Goal: Information Seeking & Learning: Learn about a topic

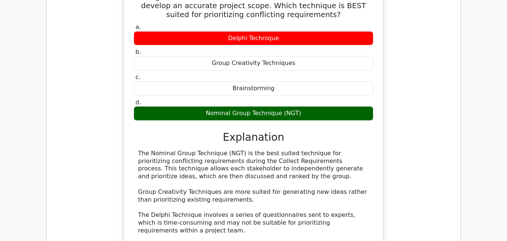
scroll to position [4225, 0]
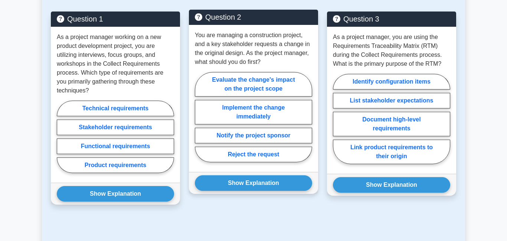
scroll to position [683, 0]
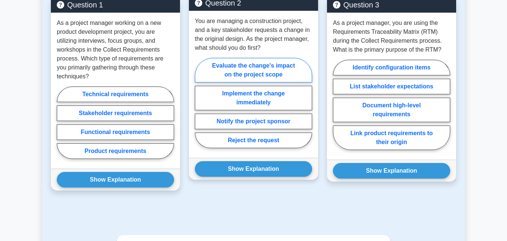
click at [245, 68] on label "Evaluate the change's impact on the project scope" at bounding box center [253, 70] width 117 height 25
click at [200, 103] on input "Evaluate the change's impact on the project scope" at bounding box center [197, 105] width 5 height 5
radio input "true"
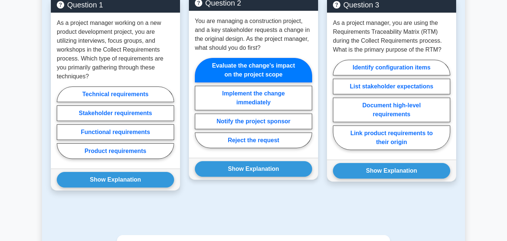
click at [255, 180] on div "Question 2 You are managing a construction project, and a key stakeholder reque…" at bounding box center [254, 98] width 138 height 202
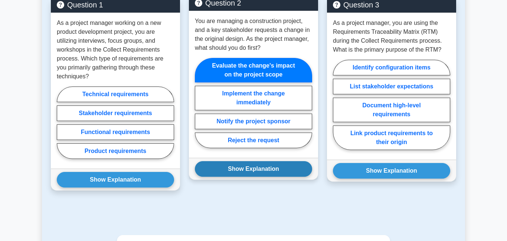
click at [253, 173] on button "Show Explanation" at bounding box center [253, 169] width 117 height 16
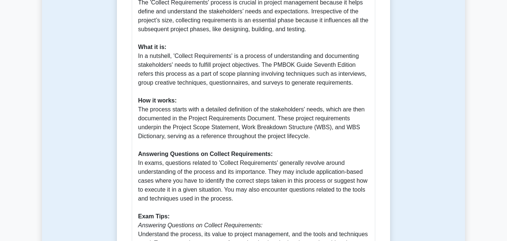
scroll to position [0, 0]
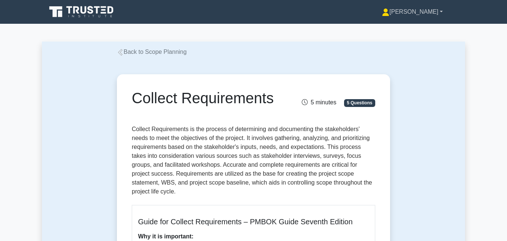
click at [390, 15] on icon at bounding box center [386, 14] width 7 height 3
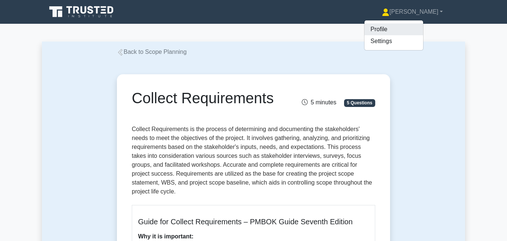
click at [399, 30] on link "Profile" at bounding box center [394, 29] width 59 height 12
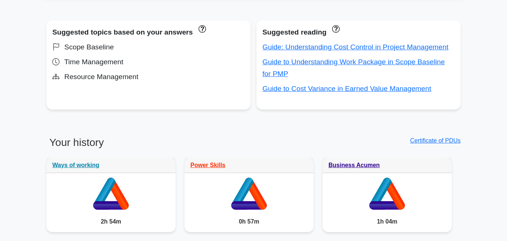
scroll to position [277, 0]
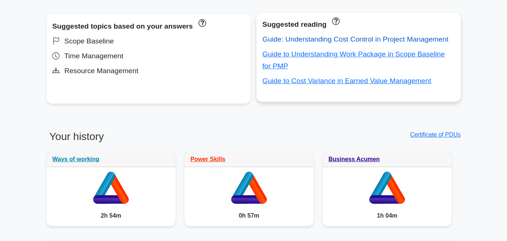
click at [377, 41] on link "Guide: Understanding Cost Control in Project Management" at bounding box center [356, 39] width 186 height 8
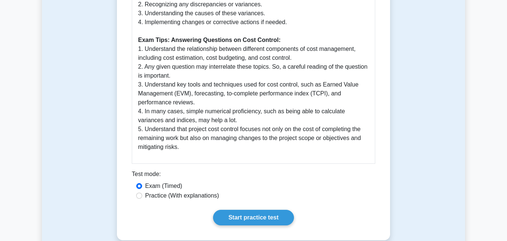
scroll to position [385, 0]
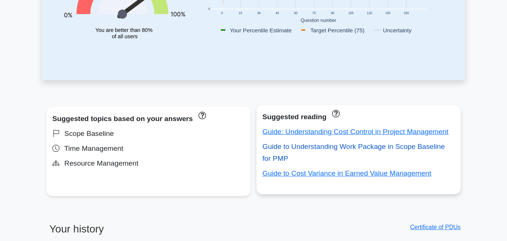
scroll to position [185, 0]
click at [311, 148] on link "Guide to Understanding Work Package in Scope Baseline for PMP" at bounding box center [354, 153] width 182 height 20
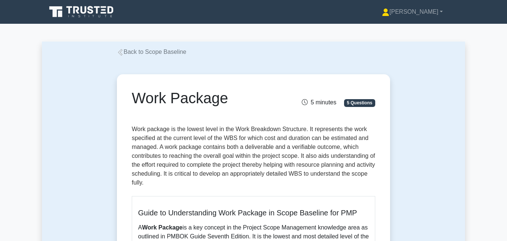
click at [157, 51] on link "Back to Scope Baseline" at bounding box center [151, 52] width 69 height 6
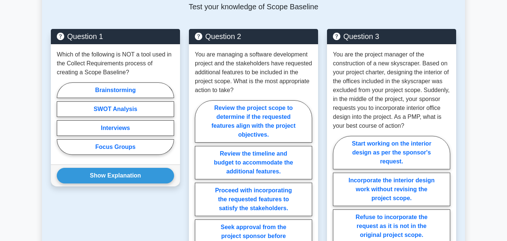
scroll to position [538, 0]
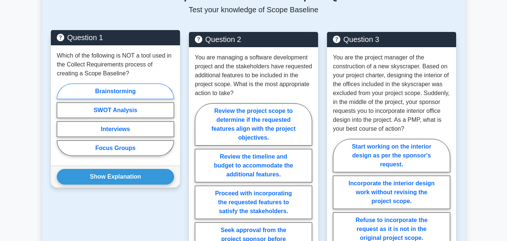
click at [110, 89] on label "Brainstorming" at bounding box center [115, 92] width 117 height 16
click at [62, 120] on input "Brainstorming" at bounding box center [59, 122] width 5 height 5
radio input "true"
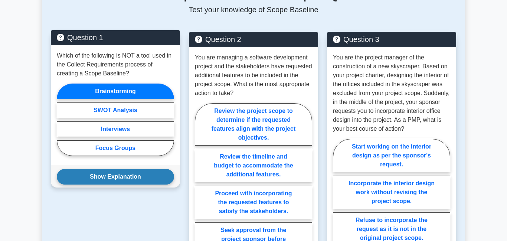
drag, startPoint x: 107, startPoint y: 170, endPoint x: 107, endPoint y: 166, distance: 4.1
click at [107, 170] on button "Show Explanation" at bounding box center [115, 177] width 117 height 16
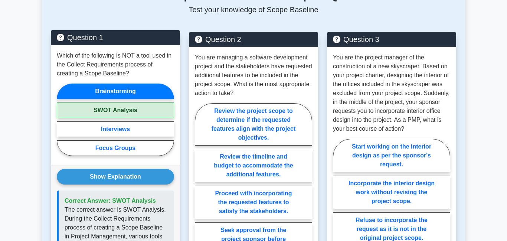
click at [106, 102] on label "SWOT Analysis" at bounding box center [115, 110] width 117 height 16
click at [62, 120] on input "SWOT Analysis" at bounding box center [59, 122] width 5 height 5
radio input "true"
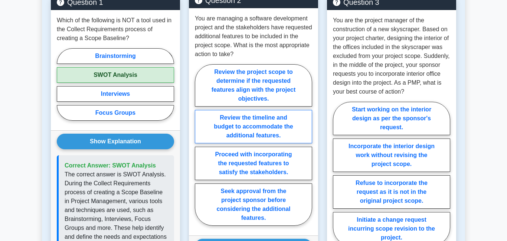
scroll to position [581, 0]
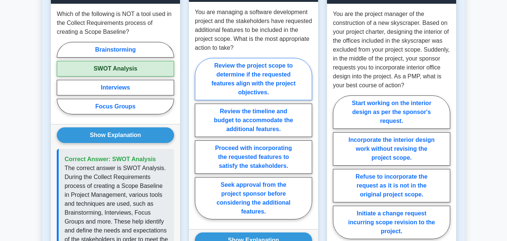
click at [264, 78] on label "Review the project scope to determine if the requested features align with the …" at bounding box center [253, 79] width 117 height 42
click at [200, 139] on input "Review the project scope to determine if the requested features align with the …" at bounding box center [197, 141] width 5 height 5
radio input "true"
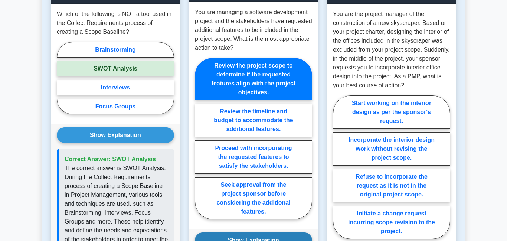
click at [257, 232] on button "Show Explanation" at bounding box center [253, 240] width 117 height 16
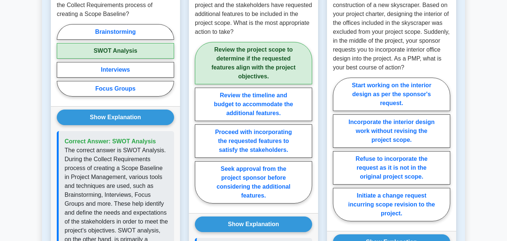
scroll to position [601, 0]
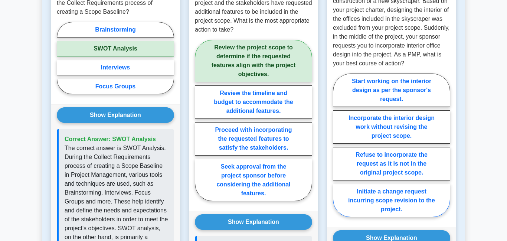
click at [406, 195] on label "Initiate a change request incurring scope revision to the project." at bounding box center [391, 200] width 117 height 33
click at [338, 150] on input "Initiate a change request incurring scope revision to the project." at bounding box center [335, 147] width 5 height 5
radio input "true"
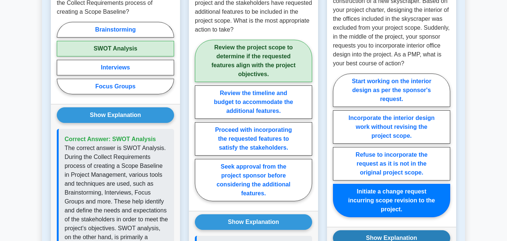
click at [405, 230] on button "Show Explanation" at bounding box center [391, 238] width 117 height 16
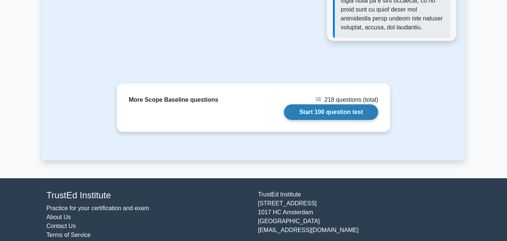
scroll to position [1169, 0]
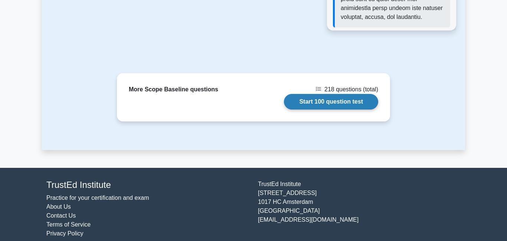
click at [301, 96] on link "Start 100 question test" at bounding box center [331, 102] width 94 height 16
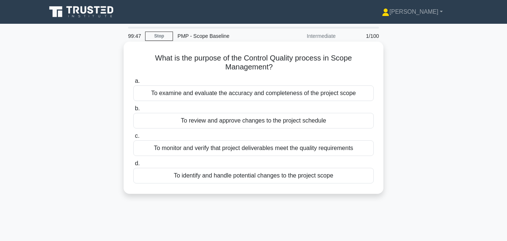
click at [192, 150] on div "To monitor and verify that project deliverables meet the quality requirements" at bounding box center [253, 148] width 241 height 16
click at [133, 139] on input "c. To monitor and verify that project deliverables meet the quality requirements" at bounding box center [133, 136] width 0 height 5
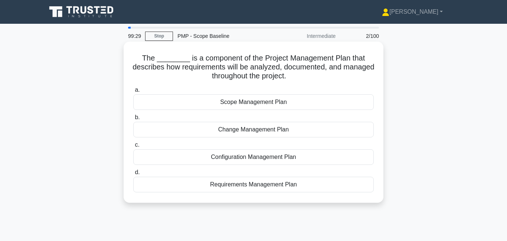
click at [217, 185] on div "Requirements Management Plan" at bounding box center [253, 185] width 241 height 16
click at [133, 175] on input "d. Requirements Management Plan" at bounding box center [133, 172] width 0 height 5
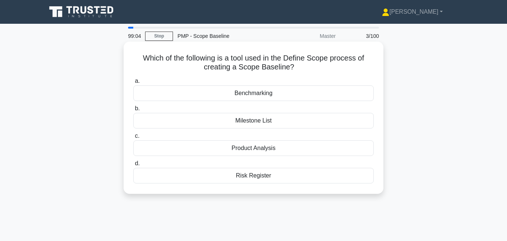
click at [255, 151] on div "Product Analysis" at bounding box center [253, 148] width 241 height 16
click at [133, 139] on input "c. Product Analysis" at bounding box center [133, 136] width 0 height 5
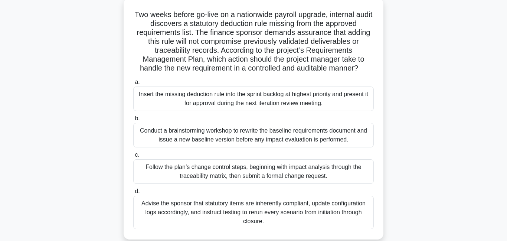
scroll to position [62, 0]
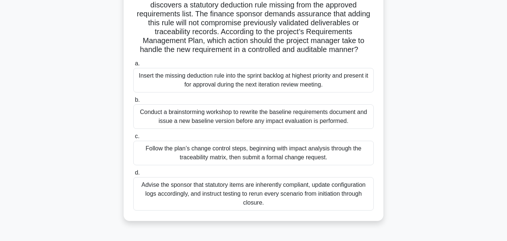
click at [210, 152] on div "Follow the plan’s change control steps, beginning with impact analysis through …" at bounding box center [253, 153] width 241 height 25
click at [133, 139] on input "c. Follow the plan’s change control steps, beginning with impact analysis throu…" at bounding box center [133, 136] width 0 height 5
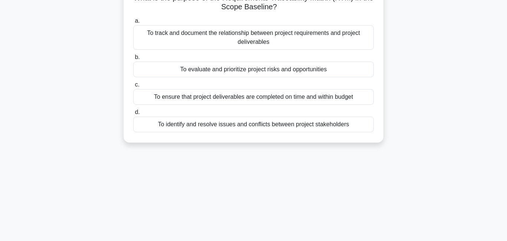
scroll to position [0, 0]
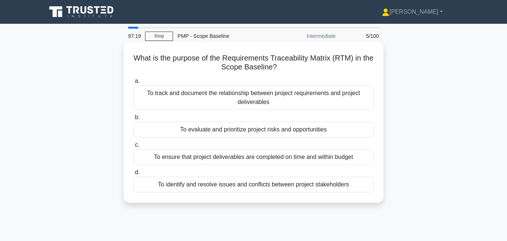
click at [279, 101] on div "To track and document the relationship between project requirements and project…" at bounding box center [253, 97] width 241 height 25
click at [133, 84] on input "a. To track and document the relationship between project requirements and proj…" at bounding box center [133, 81] width 0 height 5
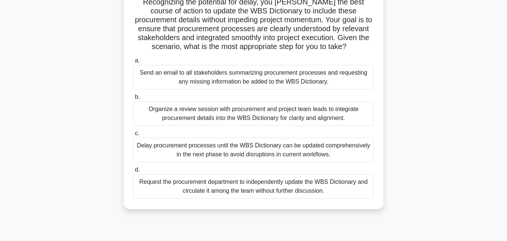
scroll to position [105, 0]
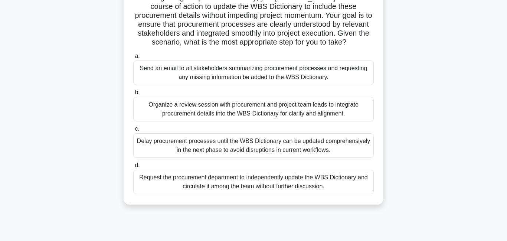
click at [273, 106] on div "Organize a review session with procurement and project team leads to integrate …" at bounding box center [253, 109] width 241 height 25
click at [133, 95] on input "b. Organize a review session with procurement and project team leads to integra…" at bounding box center [133, 92] width 0 height 5
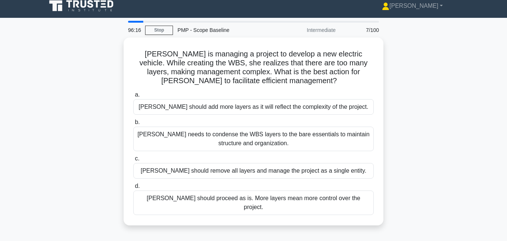
scroll to position [0, 0]
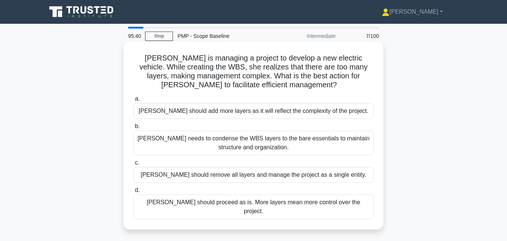
click at [274, 146] on div "Kate needs to condense the WBS layers to the bare essentials to maintain struct…" at bounding box center [253, 143] width 241 height 25
click at [133, 129] on input "b. Kate needs to condense the WBS layers to the bare essentials to maintain str…" at bounding box center [133, 126] width 0 height 5
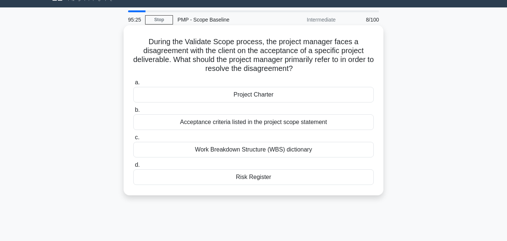
scroll to position [17, 0]
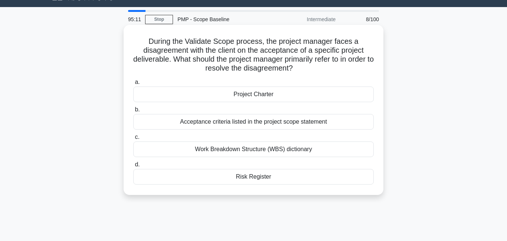
click at [227, 126] on div "Acceptance criteria listed in the project scope statement" at bounding box center [253, 122] width 241 height 16
click at [133, 112] on input "b. Acceptance criteria listed in the project scope statement" at bounding box center [133, 109] width 0 height 5
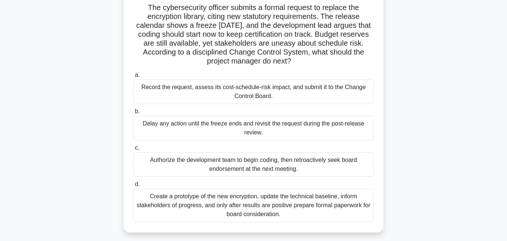
scroll to position [54, 0]
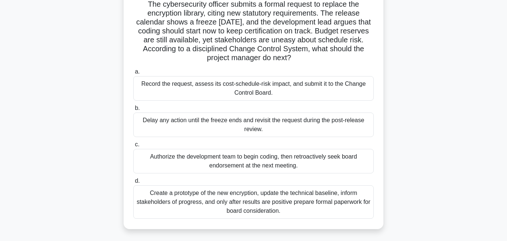
click at [219, 93] on div "Record the request, assess its cost-schedule-risk impact, and submit it to the …" at bounding box center [253, 88] width 241 height 25
click at [133, 74] on input "a. Record the request, assess its cost-schedule-risk impact, and submit it to t…" at bounding box center [133, 71] width 0 height 5
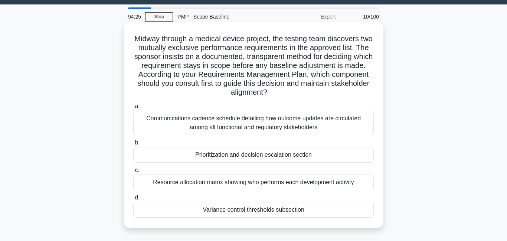
scroll to position [0, 0]
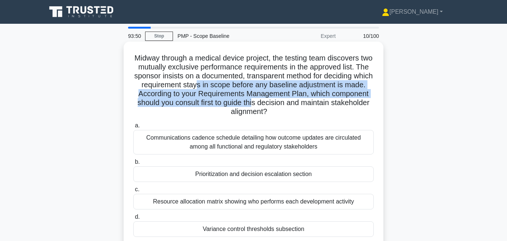
drag, startPoint x: 199, startPoint y: 88, endPoint x: 232, endPoint y: 104, distance: 36.9
click at [252, 103] on h5 "Midway through a medical device project, the testing team discovers two mutuall…" at bounding box center [254, 84] width 242 height 63
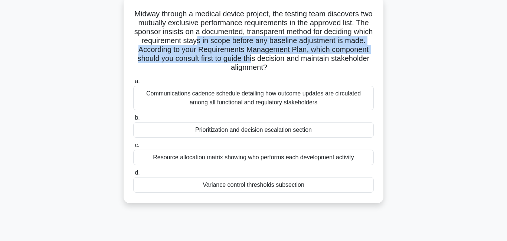
scroll to position [48, 0]
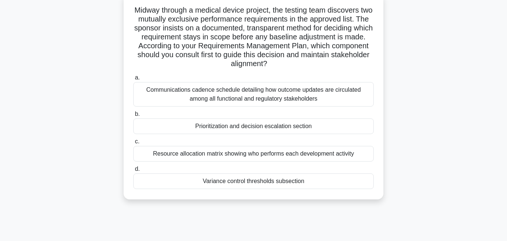
click at [219, 129] on div "Prioritization and decision escalation section" at bounding box center [253, 126] width 241 height 16
click at [133, 117] on input "b. Prioritization and decision escalation section" at bounding box center [133, 114] width 0 height 5
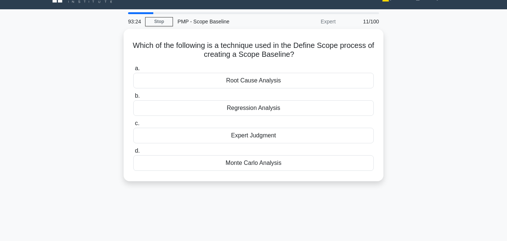
scroll to position [0, 0]
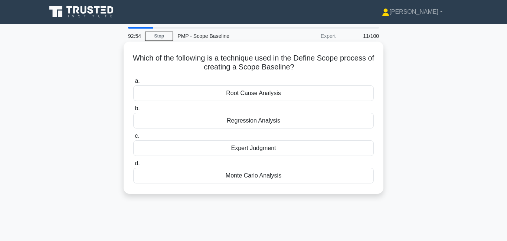
click at [280, 147] on div "Expert Judgment" at bounding box center [253, 148] width 241 height 16
click at [133, 139] on input "c. Expert Judgment" at bounding box center [133, 136] width 0 height 5
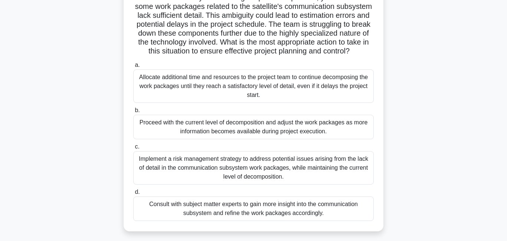
scroll to position [70, 0]
click at [224, 213] on div "Consult with subject matter experts to gain more insight into the communication…" at bounding box center [253, 208] width 241 height 25
click at [133, 194] on input "d. Consult with subject matter experts to gain more insight into the communicat…" at bounding box center [133, 191] width 0 height 5
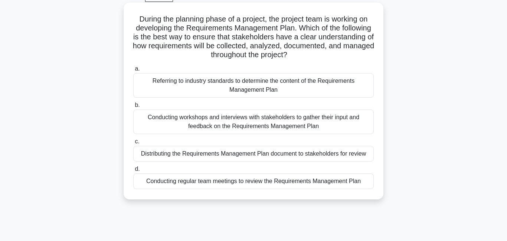
scroll to position [40, 0]
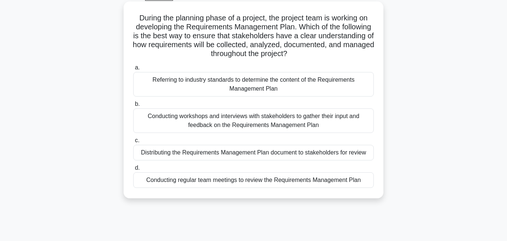
click at [251, 119] on div "Conducting workshops and interviews with stakeholders to gather their input and…" at bounding box center [253, 120] width 241 height 25
click at [133, 107] on input "b. Conducting workshops and interviews with stakeholders to gather their input …" at bounding box center [133, 104] width 0 height 5
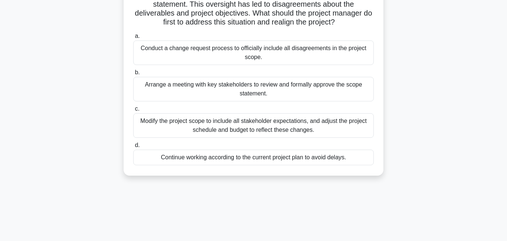
scroll to position [73, 0]
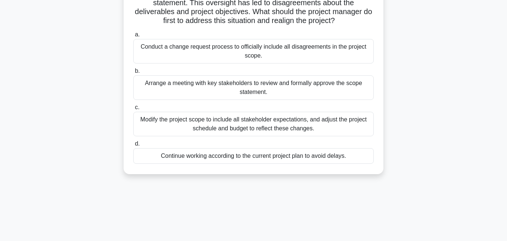
click at [226, 92] on div "Arrange a meeting with key stakeholders to review and formally approve the scop…" at bounding box center [253, 87] width 241 height 25
click at [133, 74] on input "b. Arrange a meeting with key stakeholders to review and formally approve the s…" at bounding box center [133, 71] width 0 height 5
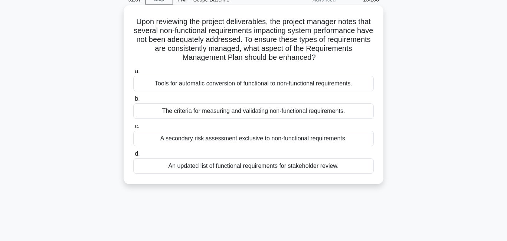
scroll to position [0, 0]
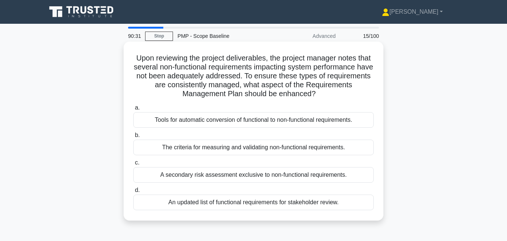
click at [281, 150] on div "The criteria for measuring and validating non-functional requirements." at bounding box center [253, 148] width 241 height 16
click at [133, 138] on input "b. The criteria for measuring and validating non-functional requirements." at bounding box center [133, 135] width 0 height 5
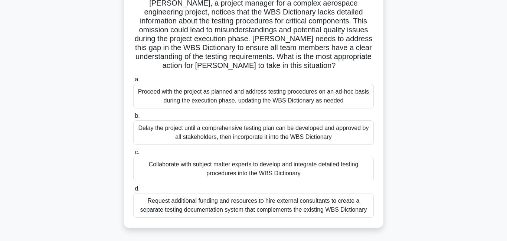
scroll to position [56, 0]
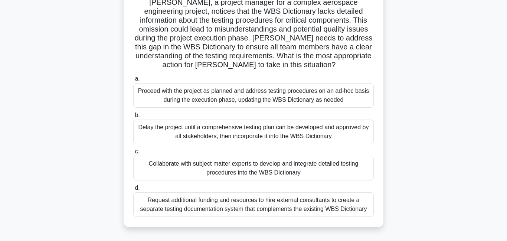
click at [234, 169] on div "Collaborate with subject matter experts to develop and integrate detailed testi…" at bounding box center [253, 168] width 241 height 25
click at [133, 154] on input "c. Collaborate with subject matter experts to develop and integrate detailed te…" at bounding box center [133, 151] width 0 height 5
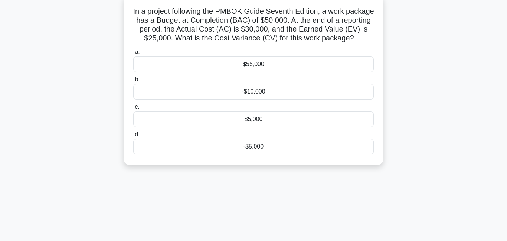
scroll to position [0, 0]
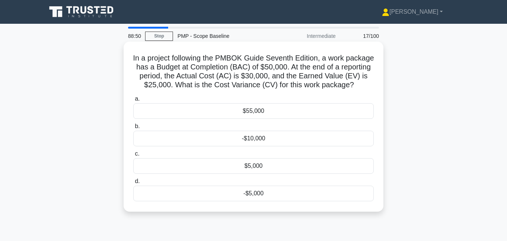
click at [261, 196] on div "-$5,000" at bounding box center [253, 194] width 241 height 16
click at [133, 184] on input "d. -$5,000" at bounding box center [133, 181] width 0 height 5
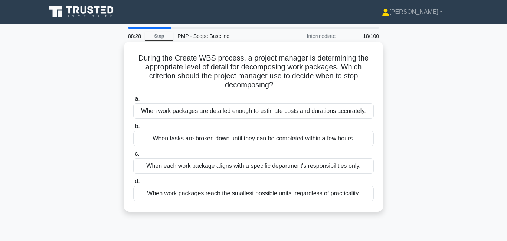
click at [185, 113] on div "When work packages are detailed enough to estimate costs and durations accurate…" at bounding box center [253, 111] width 241 height 16
click at [133, 101] on input "a. When work packages are detailed enough to estimate costs and durations accur…" at bounding box center [133, 99] width 0 height 5
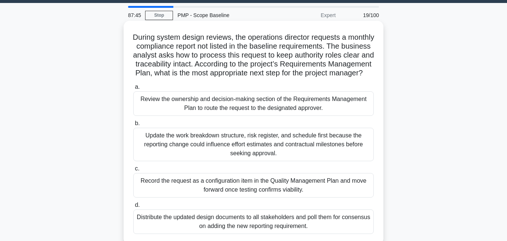
scroll to position [35, 0]
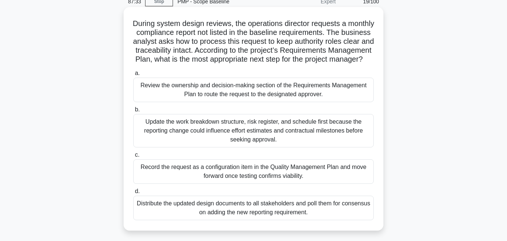
click at [218, 96] on div "Review the ownership and decision-making section of the Requirements Management…" at bounding box center [253, 90] width 241 height 25
click at [133, 76] on input "a. Review the ownership and decision-making section of the Requirements Managem…" at bounding box center [133, 73] width 0 height 5
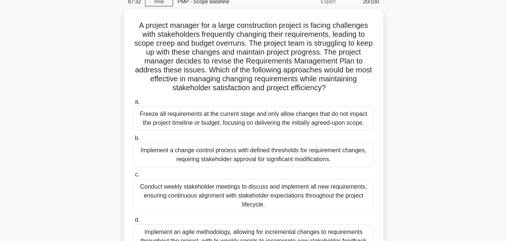
scroll to position [0, 0]
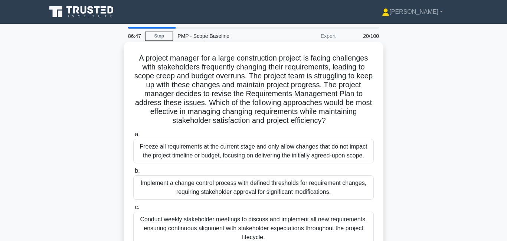
drag, startPoint x: 186, startPoint y: 58, endPoint x: 325, endPoint y: 126, distance: 154.6
click at [328, 126] on h5 "A project manager for a large construction project is facing challenges with st…" at bounding box center [254, 89] width 242 height 72
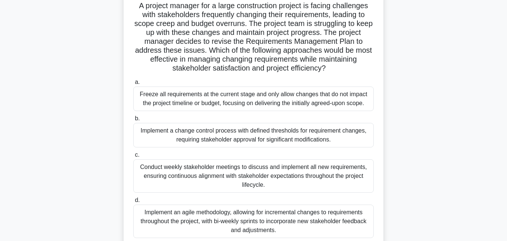
scroll to position [53, 0]
click at [271, 130] on div "Implement a change control process with defined thresholds for requirement chan…" at bounding box center [253, 135] width 241 height 25
click at [133, 121] on input "b. Implement a change control process with defined thresholds for requirement c…" at bounding box center [133, 118] width 0 height 5
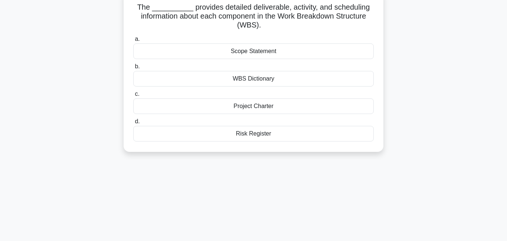
scroll to position [0, 0]
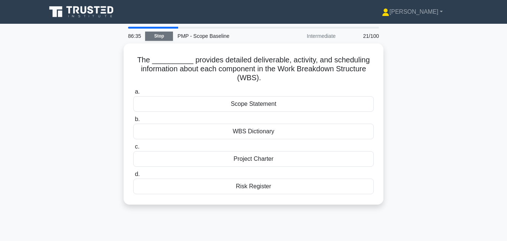
click at [166, 35] on link "Stop" at bounding box center [159, 36] width 28 height 9
click at [161, 35] on link "Stop" at bounding box center [159, 36] width 28 height 9
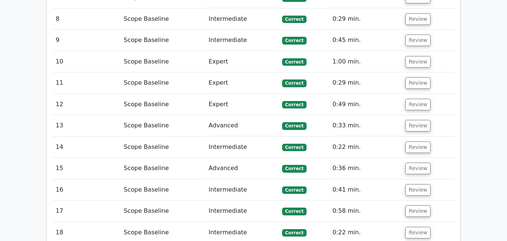
scroll to position [998, 0]
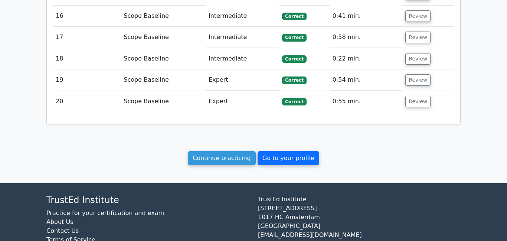
click at [286, 151] on link "Go to your profile" at bounding box center [289, 158] width 62 height 14
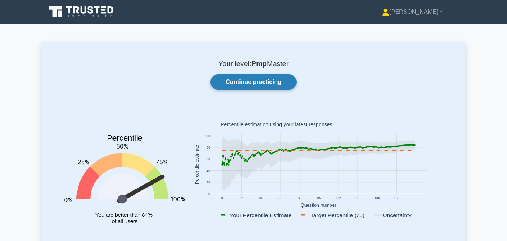
click at [253, 80] on link "Continue practicing" at bounding box center [254, 82] width 86 height 16
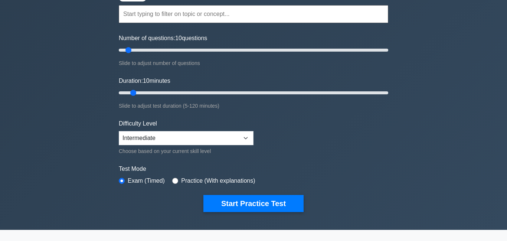
scroll to position [70, 0]
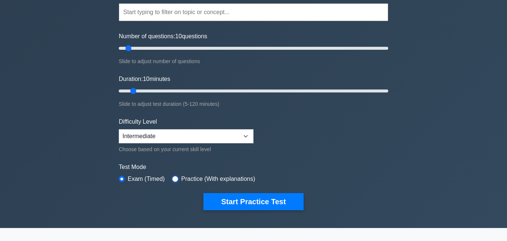
click at [173, 177] on input "radio" at bounding box center [175, 179] width 6 height 6
radio input "true"
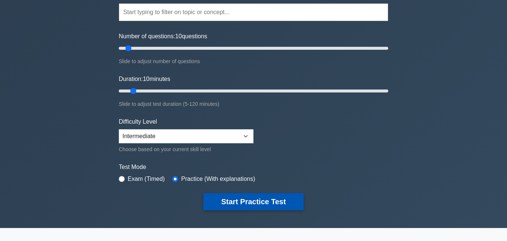
click at [263, 203] on button "Start Practice Test" at bounding box center [253, 201] width 100 height 17
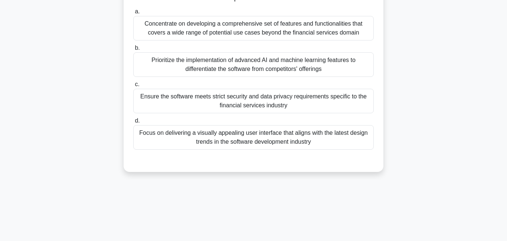
scroll to position [94, 0]
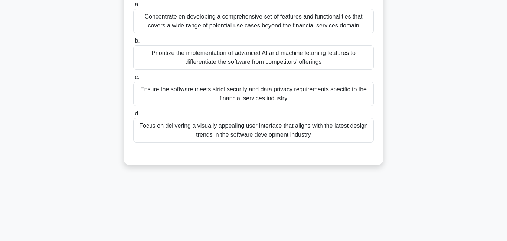
click at [205, 95] on div "Ensure the software meets strict security and data privacy requirements specifi…" at bounding box center [253, 94] width 241 height 25
click at [133, 80] on input "c. Ensure the software meets strict security and data privacy requirements spec…" at bounding box center [133, 77] width 0 height 5
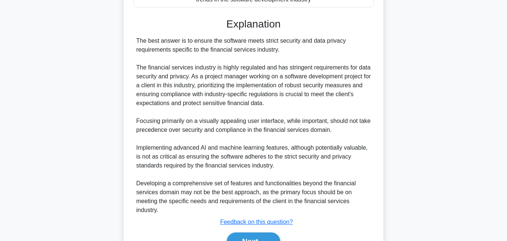
scroll to position [271, 0]
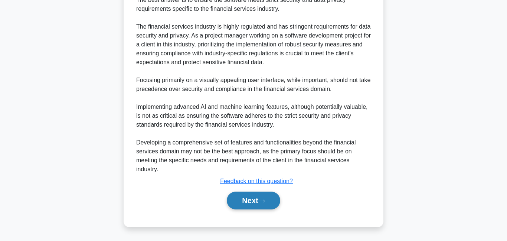
click at [263, 200] on icon at bounding box center [261, 201] width 7 height 4
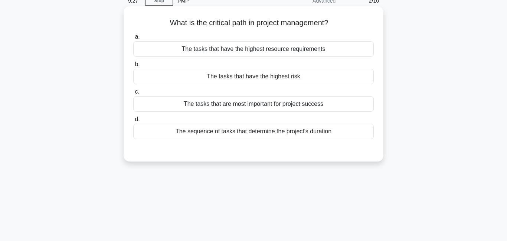
scroll to position [0, 0]
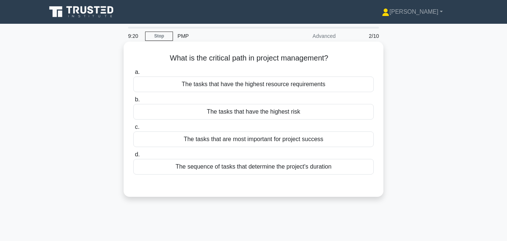
click at [221, 165] on div "The sequence of tasks that determine the project's duration" at bounding box center [253, 167] width 241 height 16
click at [133, 157] on input "d. The sequence of tasks that determine the project's duration" at bounding box center [133, 154] width 0 height 5
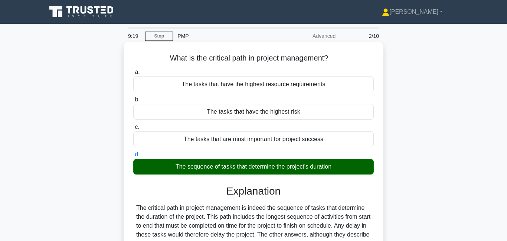
scroll to position [160, 0]
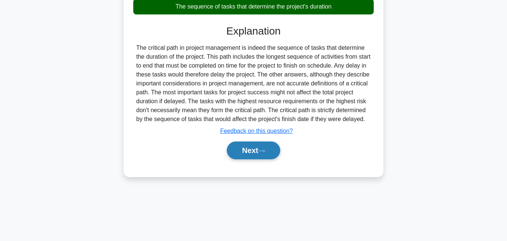
click at [259, 159] on button "Next" at bounding box center [253, 150] width 53 height 18
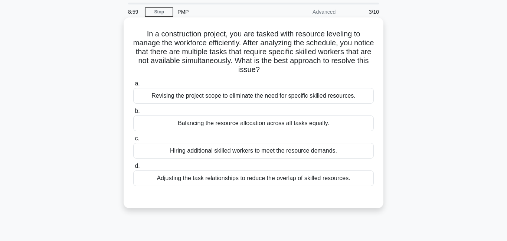
scroll to position [26, 0]
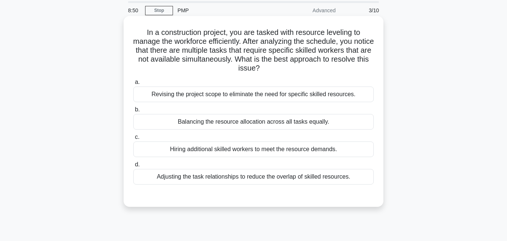
click at [222, 183] on div "Adjusting the task relationships to reduce the overlap of skilled resources." at bounding box center [253, 177] width 241 height 16
click at [133, 167] on input "d. Adjusting the task relationships to reduce the overlap of skilled resources." at bounding box center [133, 164] width 0 height 5
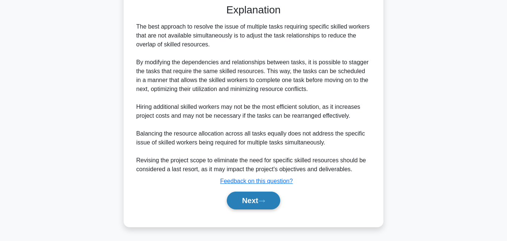
scroll to position [217, 0]
click at [242, 201] on button "Next" at bounding box center [253, 201] width 53 height 18
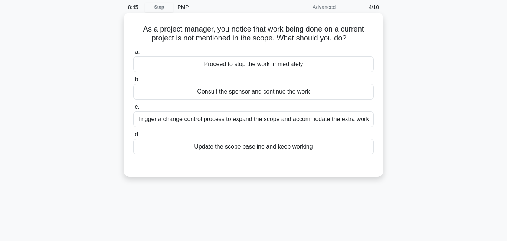
scroll to position [20, 0]
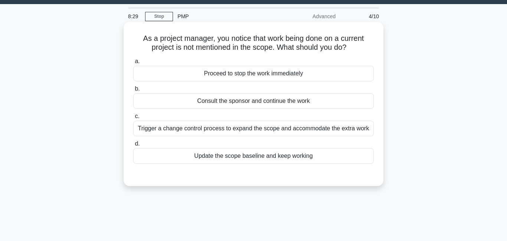
click at [231, 131] on div "Trigger a change control process to expand the scope and accommodate the extra …" at bounding box center [253, 129] width 241 height 16
click at [133, 119] on input "c. Trigger a change control process to expand the scope and accommodate the ext…" at bounding box center [133, 116] width 0 height 5
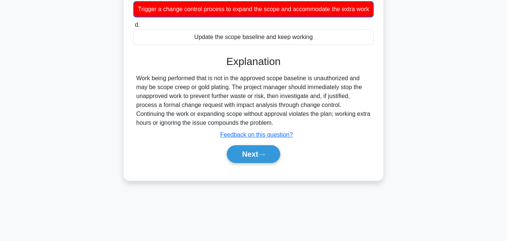
scroll to position [147, 0]
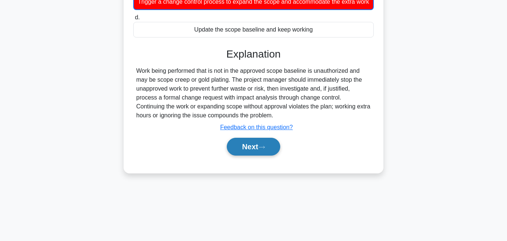
click at [248, 147] on button "Next" at bounding box center [253, 147] width 53 height 18
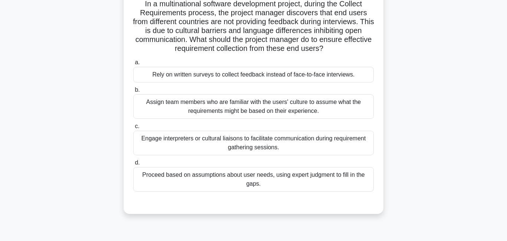
scroll to position [50, 0]
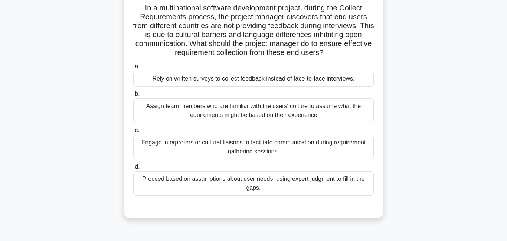
click at [244, 154] on div "Engage interpreters or cultural liaisons to facilitate communication during req…" at bounding box center [253, 147] width 241 height 25
click at [133, 133] on input "c. Engage interpreters or cultural liaisons to facilitate communication during …" at bounding box center [133, 130] width 0 height 5
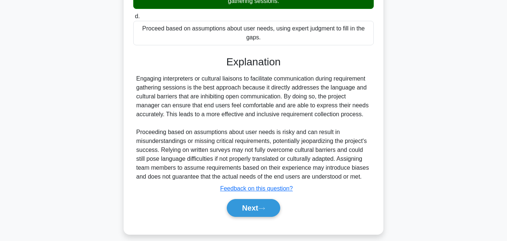
scroll to position [208, 0]
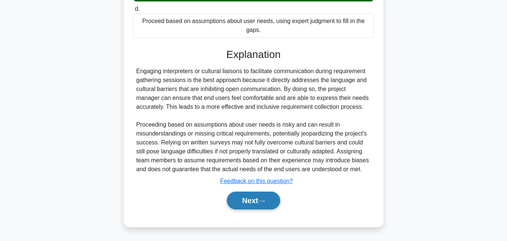
click at [247, 196] on button "Next" at bounding box center [253, 201] width 53 height 18
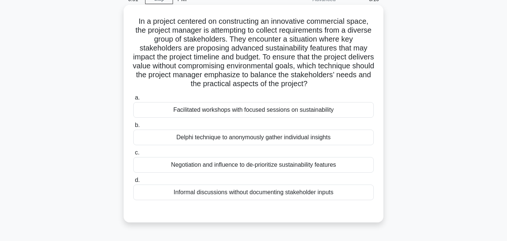
scroll to position [38, 0]
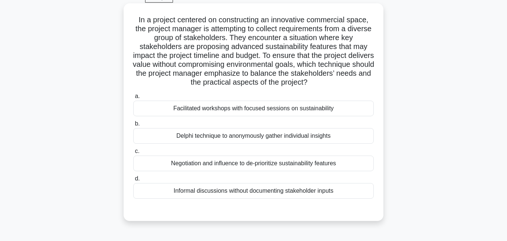
click at [224, 113] on div "Facilitated workshops with focused sessions on sustainability" at bounding box center [253, 109] width 241 height 16
click at [133, 99] on input "a. Facilitated workshops with focused sessions on sustainability" at bounding box center [133, 96] width 0 height 5
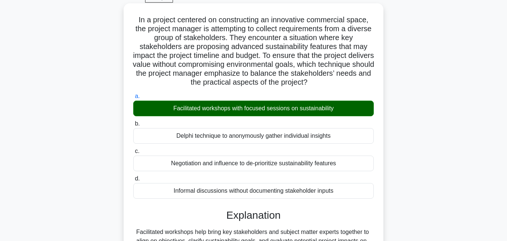
scroll to position [160, 0]
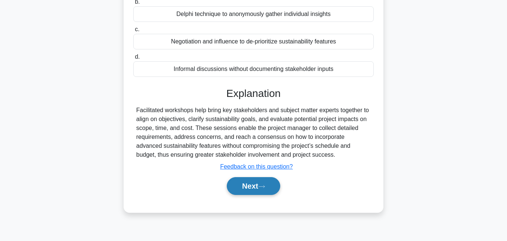
click at [256, 190] on button "Next" at bounding box center [253, 186] width 53 height 18
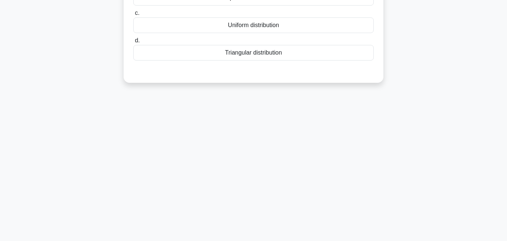
scroll to position [0, 0]
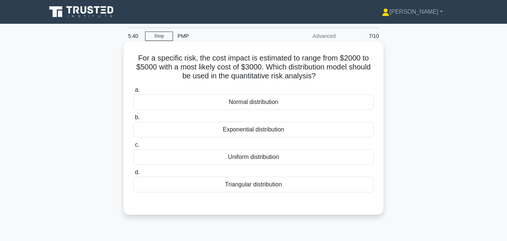
click at [235, 189] on div "Triangular distribution" at bounding box center [253, 185] width 241 height 16
click at [133, 175] on input "d. Triangular distribution" at bounding box center [133, 172] width 0 height 5
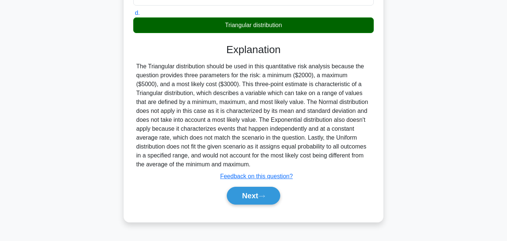
scroll to position [160, 0]
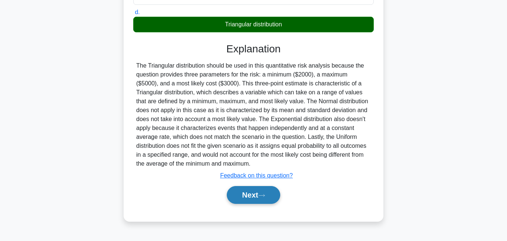
click at [240, 196] on button "Next" at bounding box center [253, 195] width 53 height 18
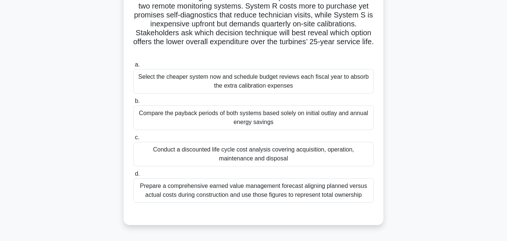
scroll to position [77, 0]
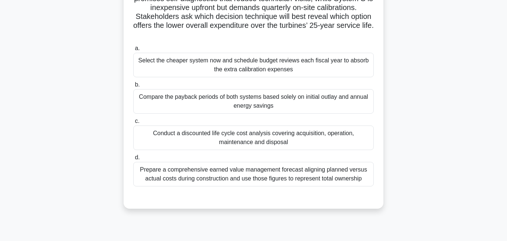
click at [216, 141] on div "Conduct a discounted life cycle cost analysis covering acquisition, operation, …" at bounding box center [253, 138] width 241 height 25
click at [133, 124] on input "c. Conduct a discounted life cycle cost analysis covering acquisition, operatio…" at bounding box center [133, 121] width 0 height 5
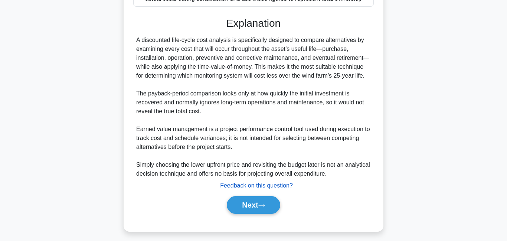
scroll to position [262, 0]
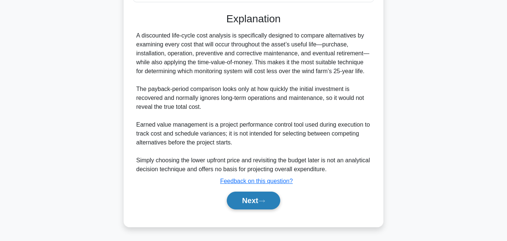
click at [253, 204] on button "Next" at bounding box center [253, 201] width 53 height 18
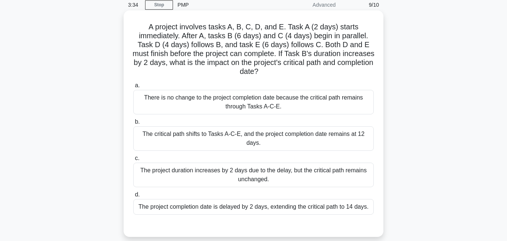
scroll to position [34, 0]
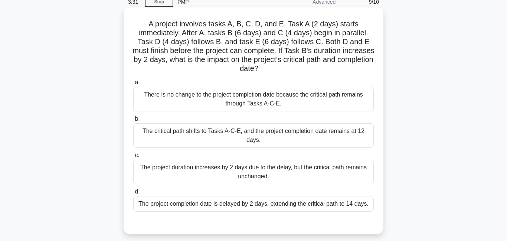
click at [235, 175] on div "The project duration increases by 2 days due to the delay, but the critical pat…" at bounding box center [253, 172] width 241 height 25
click at [133, 158] on input "c. The project duration increases by 2 days due to the delay, but the critical …" at bounding box center [133, 155] width 0 height 5
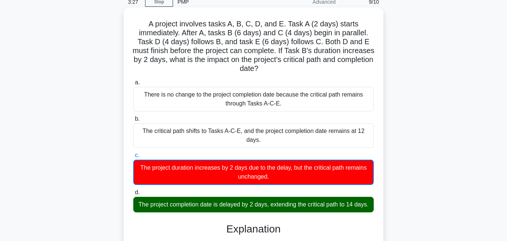
click at [224, 207] on div "The project completion date is delayed by 2 days, extending the critical path t…" at bounding box center [253, 205] width 241 height 16
click at [133, 195] on input "d. The project completion date is delayed by 2 days, extending the critical pat…" at bounding box center [133, 192] width 0 height 5
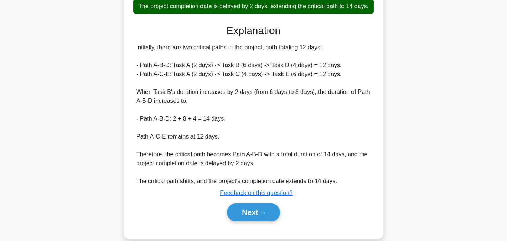
scroll to position [244, 0]
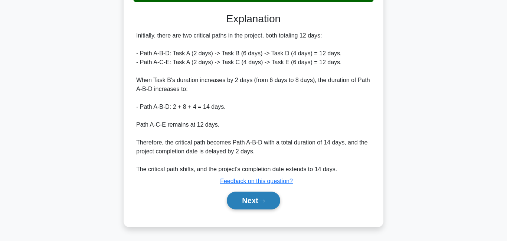
click at [241, 202] on button "Next" at bounding box center [253, 201] width 53 height 18
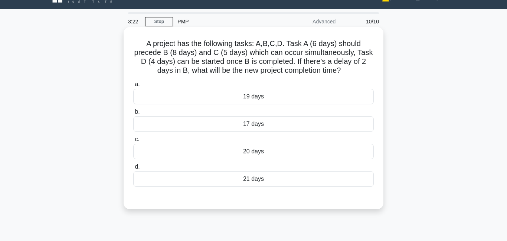
scroll to position [14, 0]
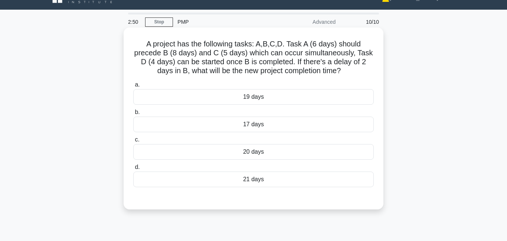
click at [307, 154] on div "20 days" at bounding box center [253, 152] width 241 height 16
click at [133, 142] on input "c. 20 days" at bounding box center [133, 139] width 0 height 5
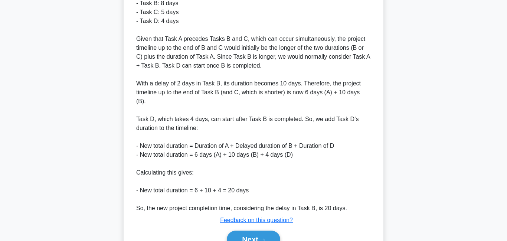
scroll to position [315, 0]
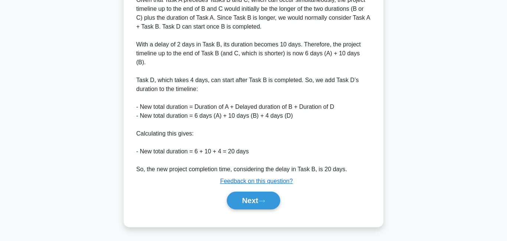
click at [261, 210] on div "Next" at bounding box center [253, 201] width 241 height 24
click at [238, 205] on button "Next" at bounding box center [253, 201] width 53 height 18
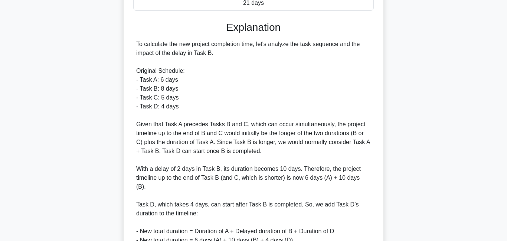
scroll to position [165, 0]
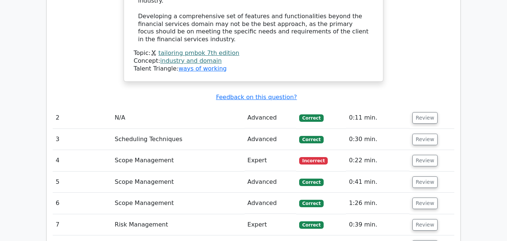
scroll to position [789, 0]
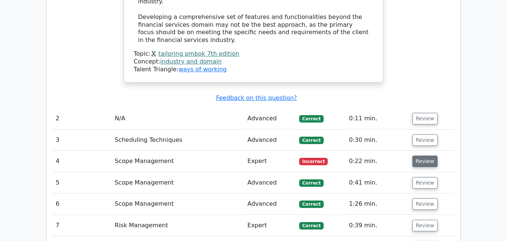
click at [426, 156] on button "Review" at bounding box center [425, 162] width 25 height 12
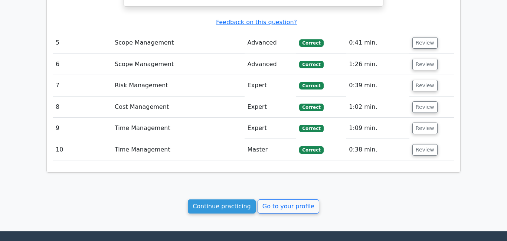
scroll to position [1257, 0]
